Goal: Task Accomplishment & Management: Manage account settings

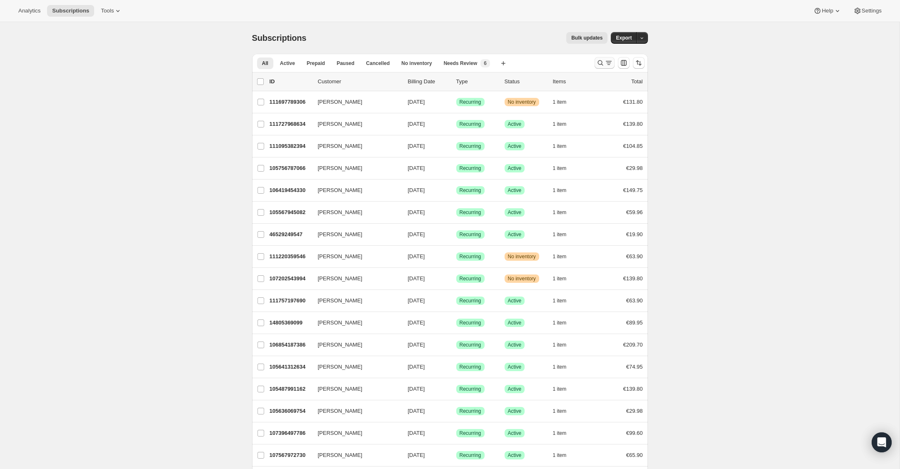
click at [600, 62] on icon "Search and filter results" at bounding box center [600, 63] width 8 height 8
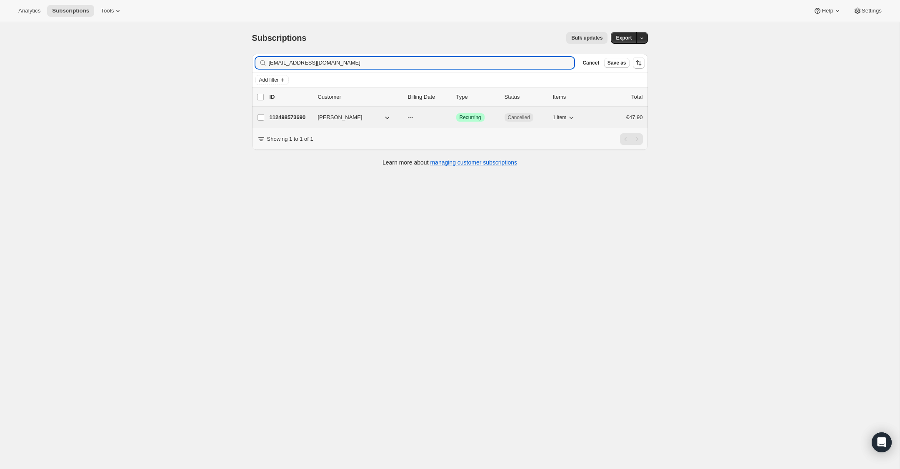
type input "[EMAIL_ADDRESS][DOMAIN_NAME]"
click at [286, 117] on p "112498573690" at bounding box center [291, 117] width 42 height 8
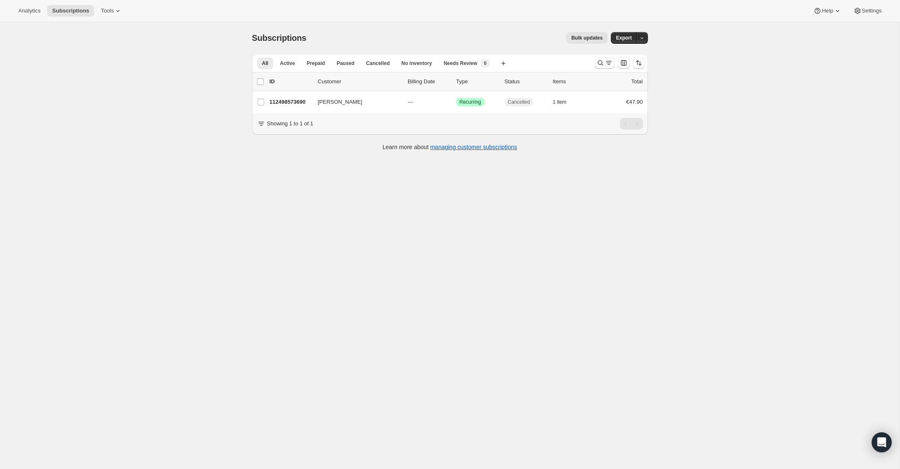
click at [596, 61] on icon "Search and filter results" at bounding box center [600, 63] width 8 height 8
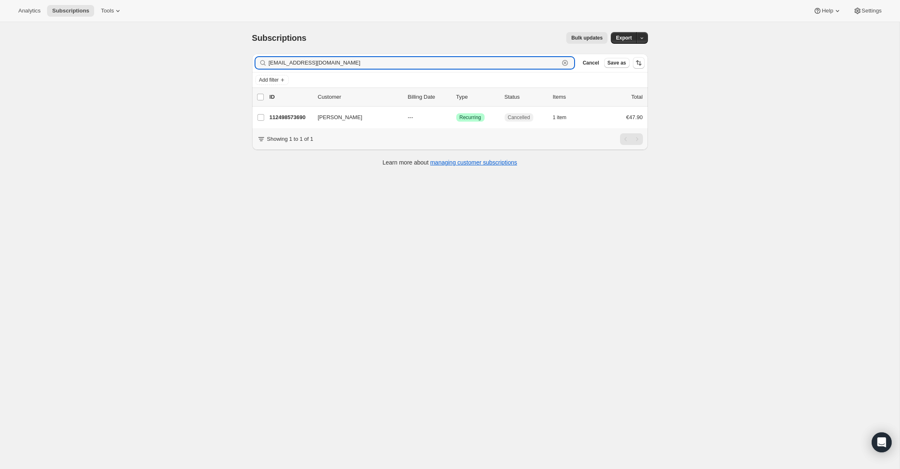
click at [563, 61] on icon "button" at bounding box center [565, 63] width 8 height 8
paste input "[EMAIL_ADDRESS][DOMAIN_NAME]"
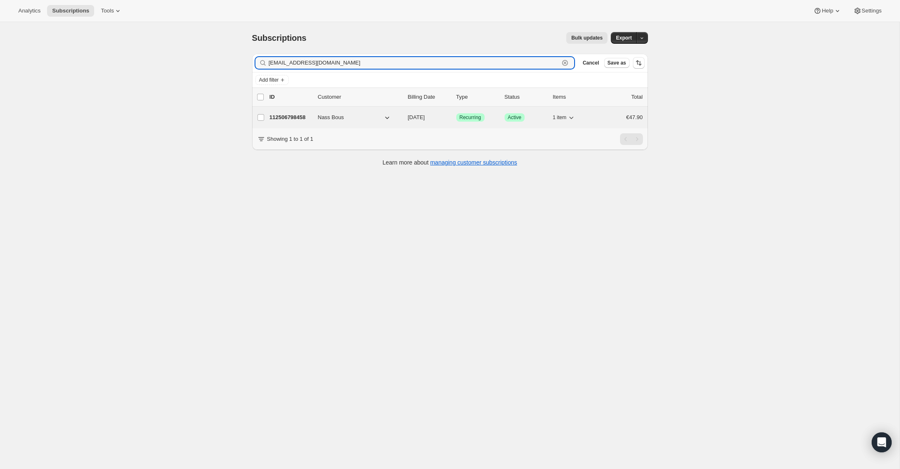
type input "[EMAIL_ADDRESS][DOMAIN_NAME]"
click at [295, 118] on p "112506798458" at bounding box center [291, 117] width 42 height 8
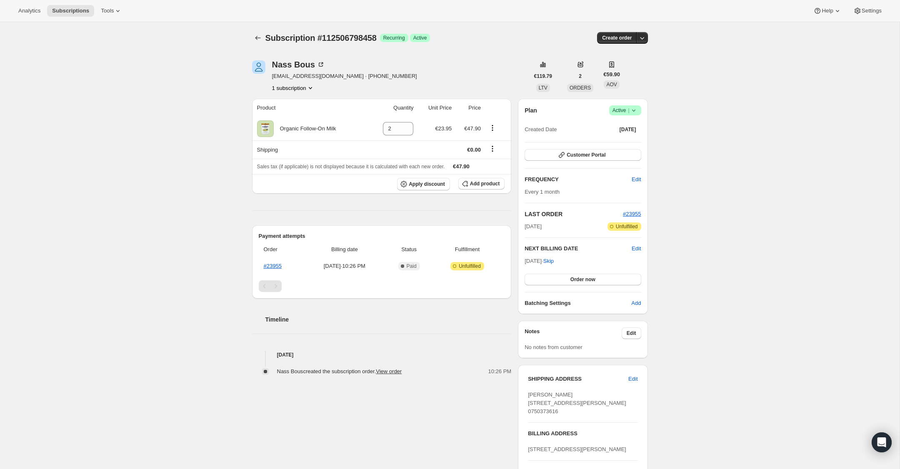
click at [637, 108] on icon at bounding box center [634, 110] width 8 height 8
click at [631, 144] on span "Cancel subscription" at bounding box center [622, 141] width 47 height 6
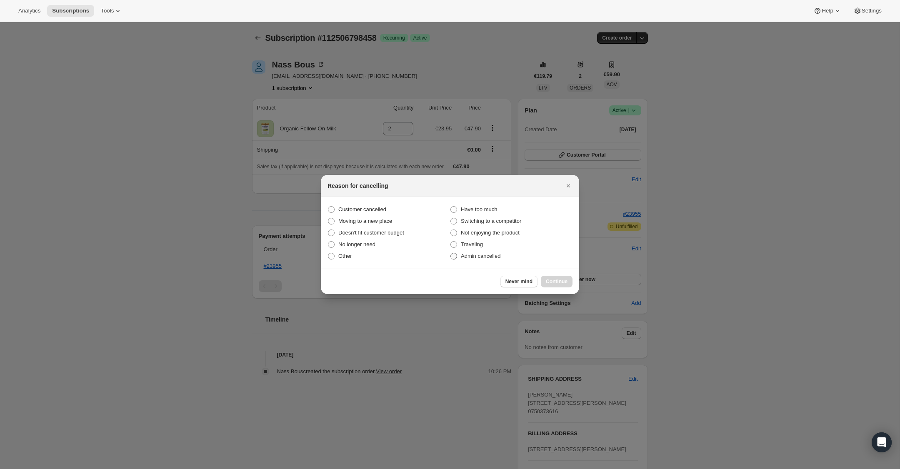
click at [452, 256] on span ":rbu:" at bounding box center [453, 256] width 7 height 7
click at [451, 253] on input "Admin cancelled" at bounding box center [450, 253] width 0 height 0
radio input "true"
click at [548, 281] on span "Continue" at bounding box center [557, 281] width 22 height 7
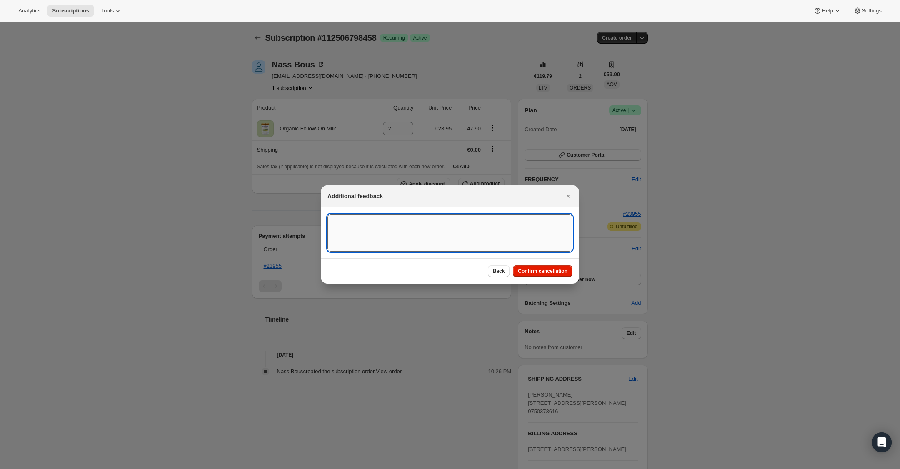
click at [361, 222] on textarea ":rbu:" at bounding box center [449, 232] width 245 height 37
type textarea "Overseas Order - [GEOGRAPHIC_DATA]"
click at [532, 274] on span "Confirm cancellation" at bounding box center [543, 271] width 50 height 7
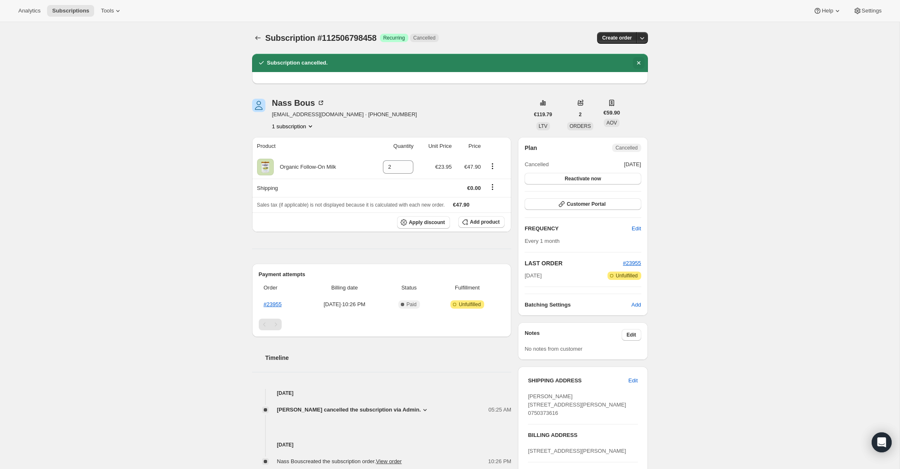
click at [639, 63] on icon "Dismiss notification" at bounding box center [639, 63] width 8 height 8
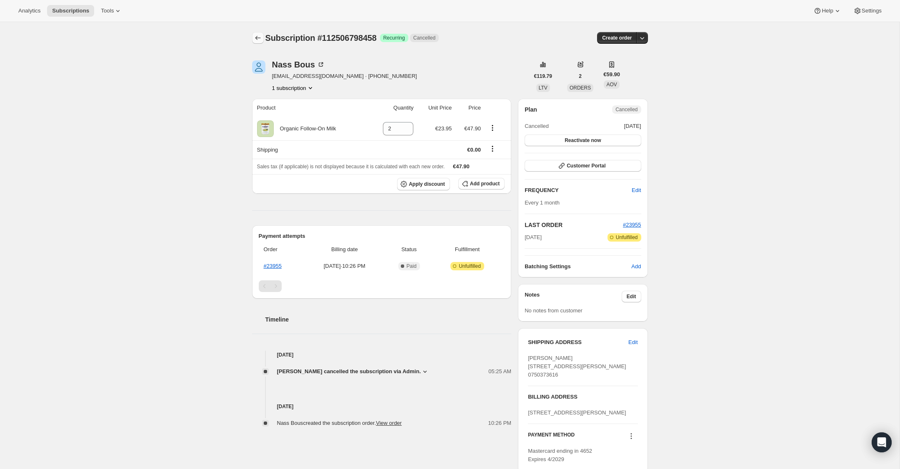
click at [258, 36] on icon "Subscriptions" at bounding box center [258, 38] width 8 height 8
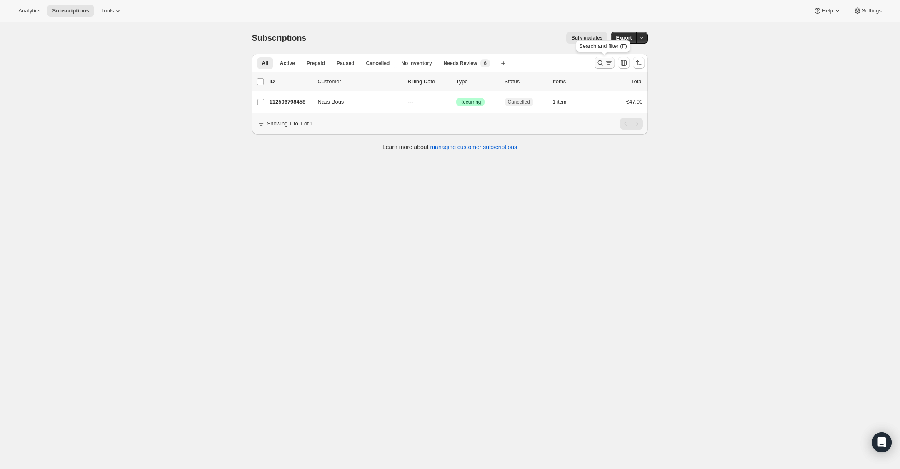
click at [600, 63] on icon "Search and filter results" at bounding box center [600, 63] width 8 height 8
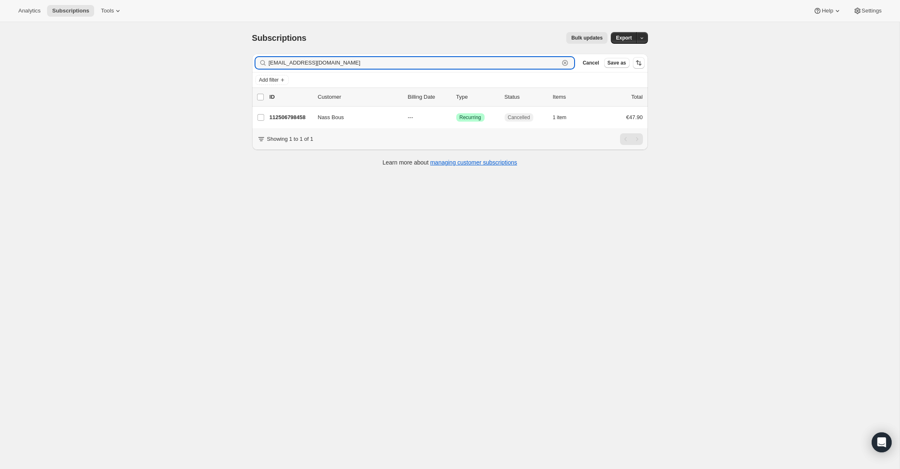
click at [565, 63] on icon "button" at bounding box center [565, 63] width 3 height 3
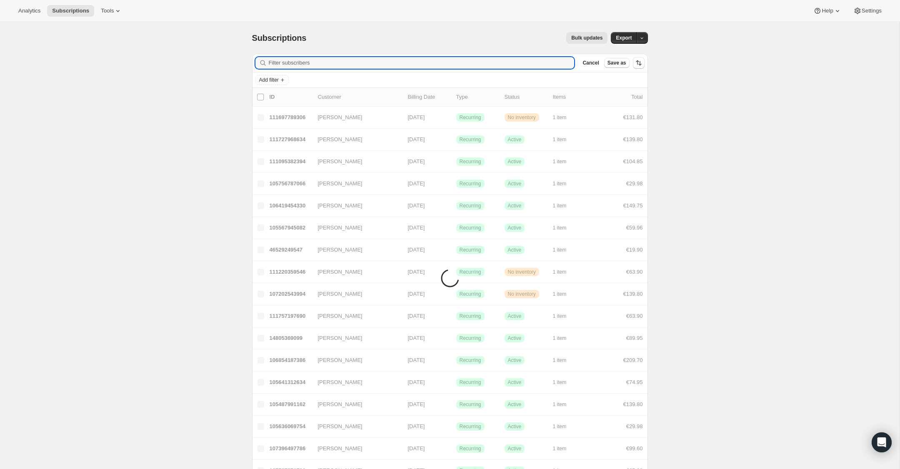
paste input "[EMAIL_ADDRESS][DOMAIN_NAME]"
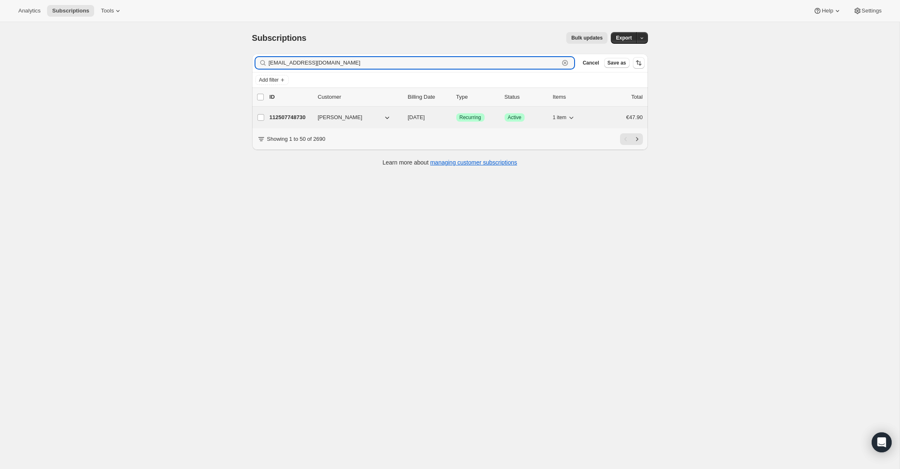
type input "[EMAIL_ADDRESS][DOMAIN_NAME]"
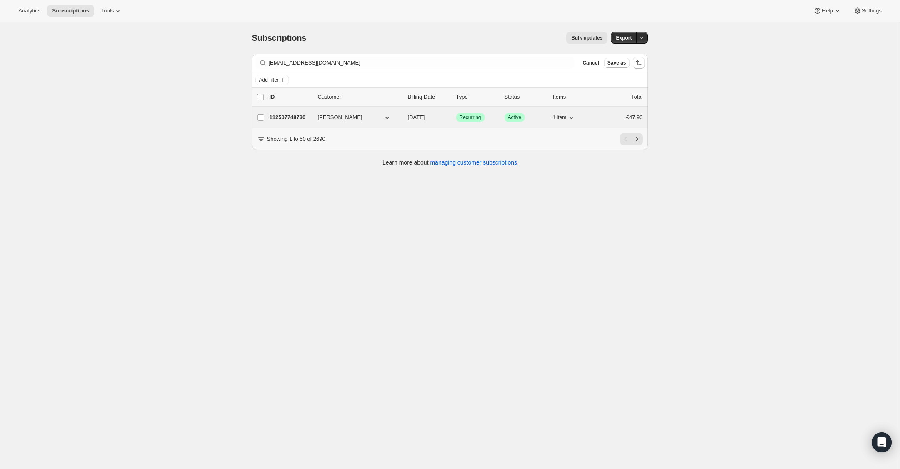
click at [289, 121] on p "112507748730" at bounding box center [291, 117] width 42 height 8
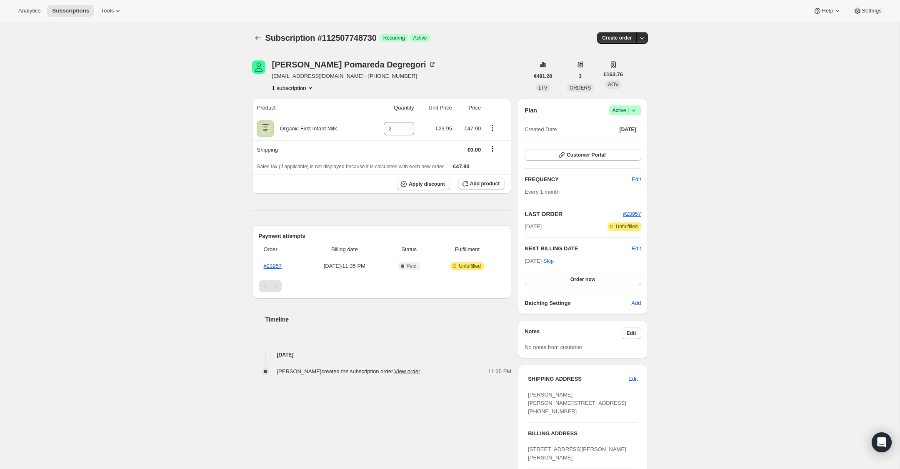
click at [637, 109] on span "Success Active |" at bounding box center [625, 110] width 32 height 10
click at [632, 139] on span "Cancel subscription" at bounding box center [622, 141] width 47 height 6
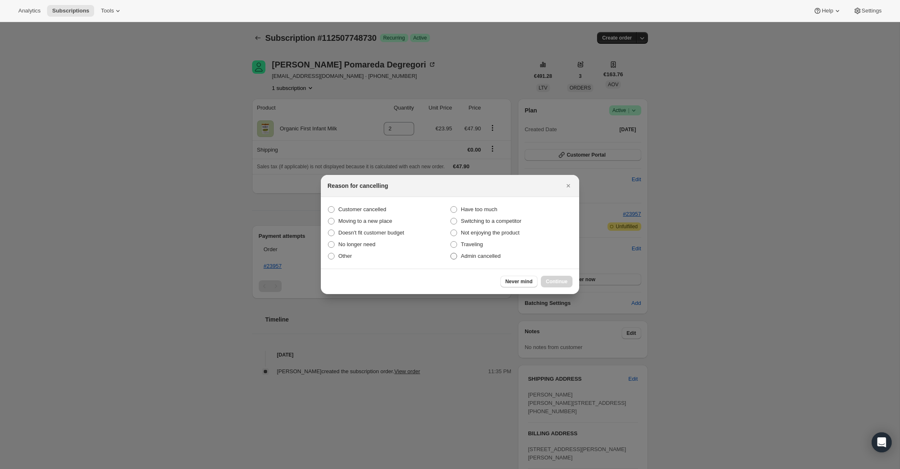
click at [455, 258] on span ":rr2:" at bounding box center [453, 256] width 7 height 7
click at [451, 253] on input "Admin cancelled" at bounding box center [450, 253] width 0 height 0
radio input "true"
click at [560, 282] on span "Continue" at bounding box center [557, 281] width 22 height 7
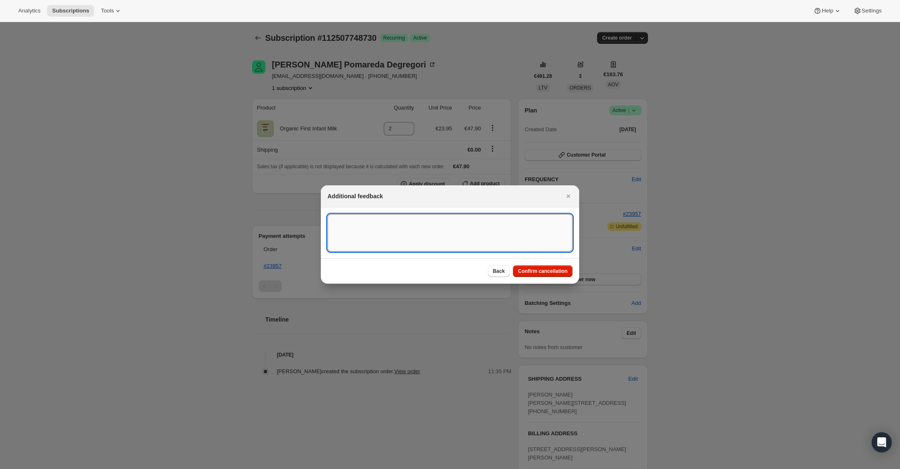
click at [429, 227] on textarea ":rr2:" at bounding box center [449, 232] width 245 height 37
click at [365, 220] on textarea "Overseas ORder - [GEOGRAPHIC_DATA]" at bounding box center [449, 232] width 245 height 37
type textarea "Overseas Order - [GEOGRAPHIC_DATA]"
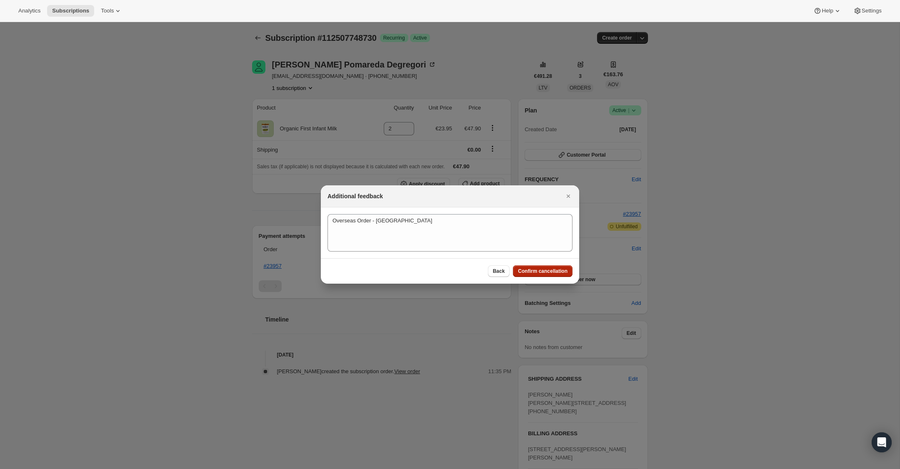
click at [550, 275] on button "Confirm cancellation" at bounding box center [543, 271] width 60 height 12
